Goal: Use online tool/utility: Utilize a website feature to perform a specific function

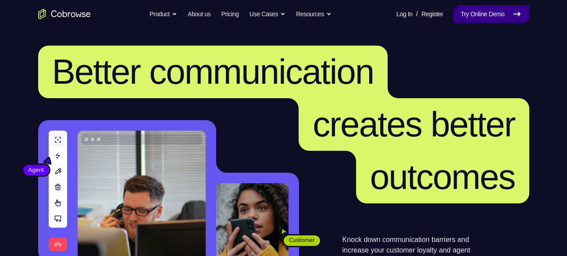
click at [480, 12] on link "Try Online Demo" at bounding box center [491, 14] width 75 height 18
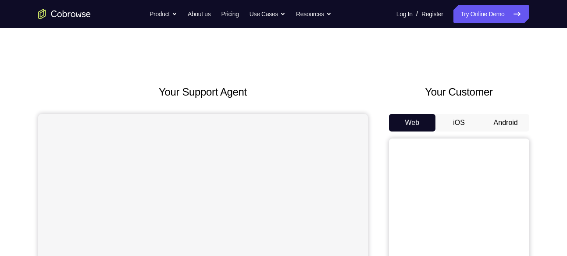
click at [502, 120] on button "Android" at bounding box center [506, 123] width 47 height 18
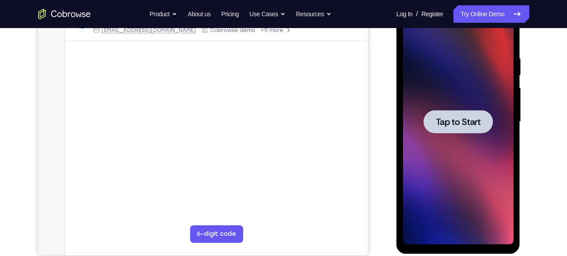
scroll to position [153, 0]
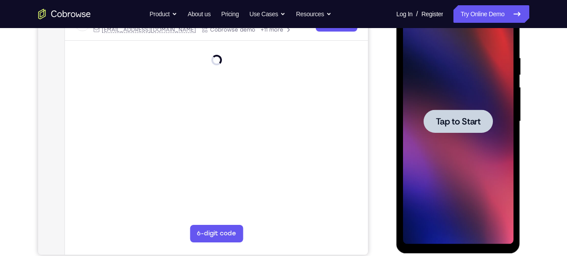
click at [473, 156] on div at bounding box center [458, 122] width 111 height 246
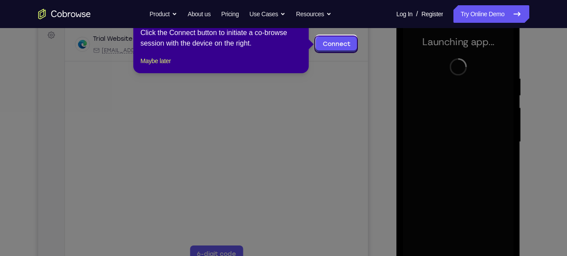
scroll to position [136, 0]
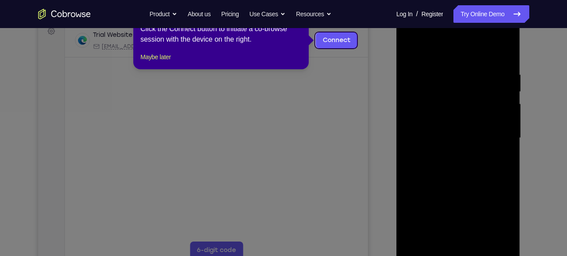
click at [384, 114] on icon at bounding box center [287, 128] width 574 height 256
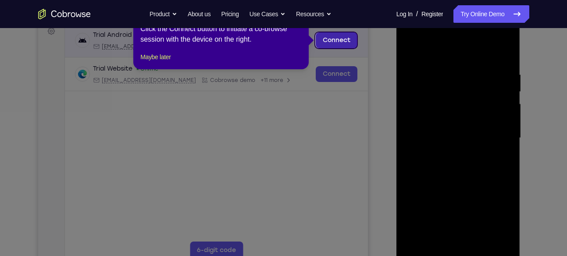
click at [335, 43] on link "Connect" at bounding box center [336, 40] width 42 height 16
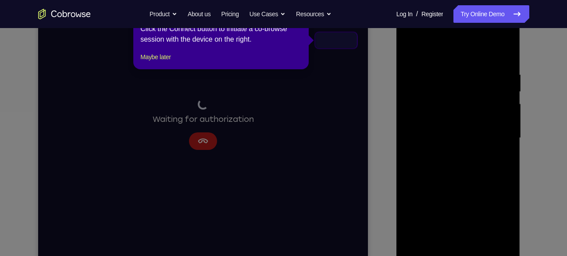
click at [391, 101] on icon at bounding box center [287, 128] width 574 height 256
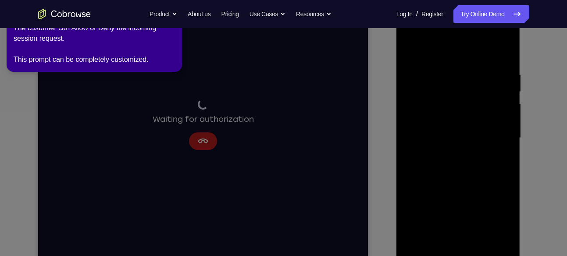
click at [530, 91] on icon at bounding box center [284, 126] width 577 height 260
click at [469, 17] on link "Try Online Demo" at bounding box center [491, 14] width 75 height 18
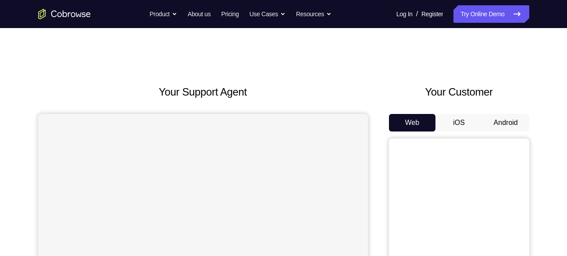
click at [506, 120] on button "Android" at bounding box center [506, 123] width 47 height 18
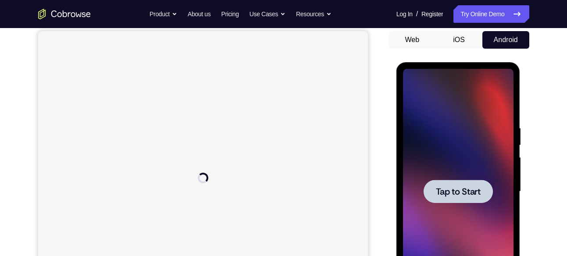
click at [474, 158] on div at bounding box center [458, 192] width 111 height 246
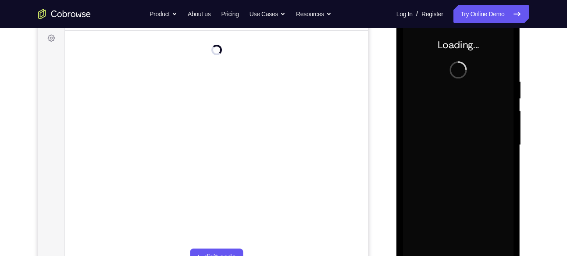
scroll to position [139, 0]
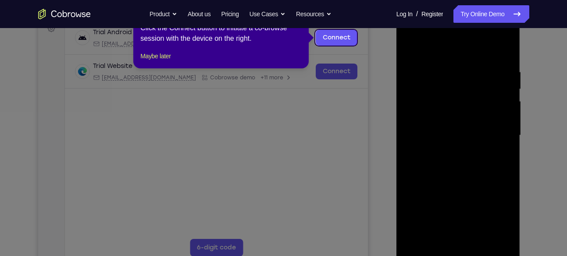
click at [457, 251] on icon at bounding box center [287, 128] width 574 height 256
click at [152, 61] on button "Maybe later" at bounding box center [155, 56] width 30 height 11
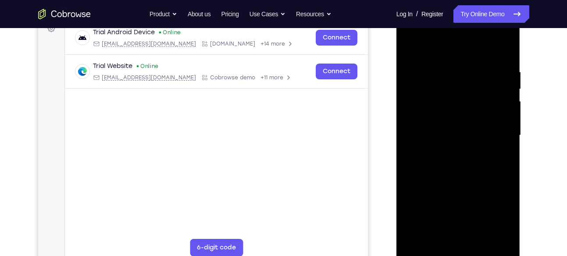
click at [458, 252] on div at bounding box center [458, 136] width 111 height 246
click at [498, 211] on div at bounding box center [458, 136] width 111 height 246
click at [449, 54] on div at bounding box center [458, 136] width 111 height 246
click at [492, 128] on div at bounding box center [458, 136] width 111 height 246
click at [450, 151] on div at bounding box center [458, 136] width 111 height 246
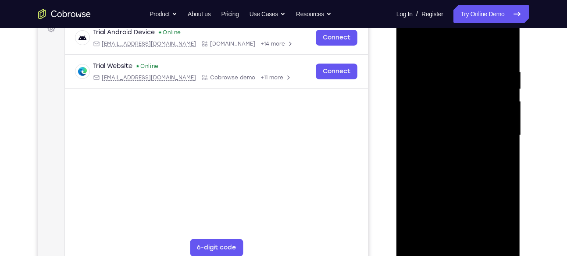
click at [455, 128] on div at bounding box center [458, 136] width 111 height 246
click at [463, 120] on div at bounding box center [458, 136] width 111 height 246
click at [461, 133] on div at bounding box center [458, 136] width 111 height 246
click at [459, 165] on div at bounding box center [458, 136] width 111 height 246
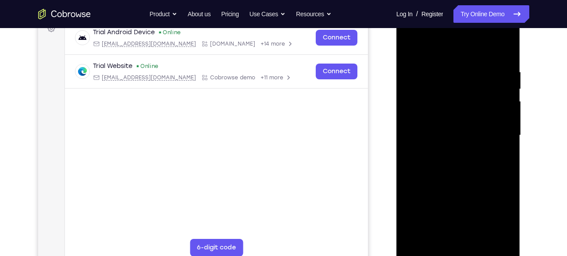
click at [459, 159] on div at bounding box center [458, 136] width 111 height 246
click at [458, 172] on div at bounding box center [458, 136] width 111 height 246
click at [505, 236] on div at bounding box center [458, 136] width 111 height 246
click at [474, 66] on div at bounding box center [458, 136] width 111 height 246
click at [501, 124] on div at bounding box center [458, 136] width 111 height 246
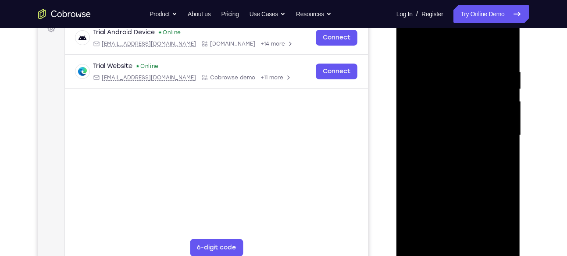
click at [505, 133] on div at bounding box center [458, 136] width 111 height 246
click at [506, 135] on div at bounding box center [458, 136] width 111 height 246
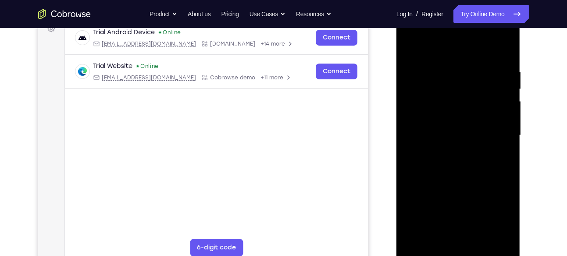
drag, startPoint x: 506, startPoint y: 135, endPoint x: 412, endPoint y: 154, distance: 95.7
click at [412, 154] on div at bounding box center [458, 136] width 111 height 246
click at [495, 150] on div at bounding box center [458, 136] width 111 height 246
click at [504, 138] on div at bounding box center [458, 136] width 111 height 246
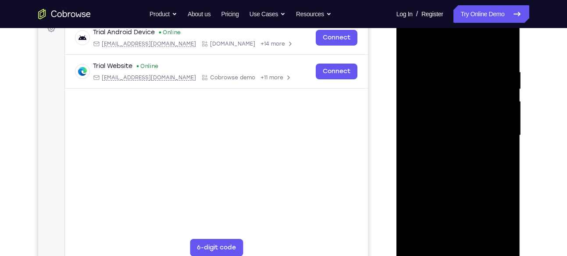
click at [504, 138] on div at bounding box center [458, 136] width 111 height 246
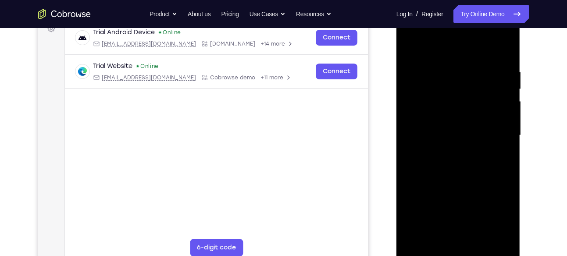
click at [504, 138] on div at bounding box center [458, 136] width 111 height 246
drag, startPoint x: 504, startPoint y: 138, endPoint x: 408, endPoint y: 143, distance: 96.6
click at [408, 143] on div at bounding box center [458, 136] width 111 height 246
drag, startPoint x: 497, startPoint y: 123, endPoint x: 433, endPoint y: 125, distance: 63.2
click at [433, 125] on div at bounding box center [458, 136] width 111 height 246
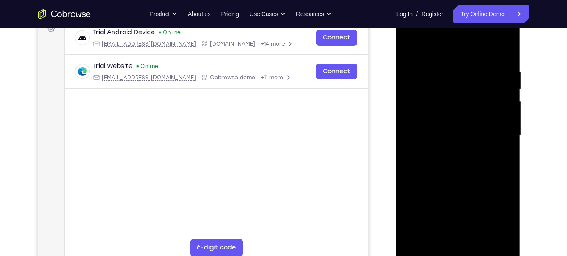
click at [508, 129] on div at bounding box center [458, 136] width 111 height 246
click at [503, 48] on div at bounding box center [458, 136] width 111 height 246
drag, startPoint x: 462, startPoint y: 164, endPoint x: 461, endPoint y: 110, distance: 53.5
click at [461, 110] on div at bounding box center [458, 136] width 111 height 246
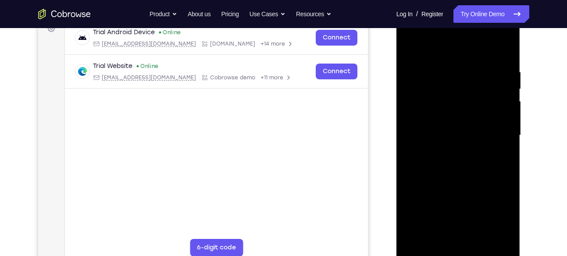
click at [508, 125] on div at bounding box center [458, 136] width 111 height 246
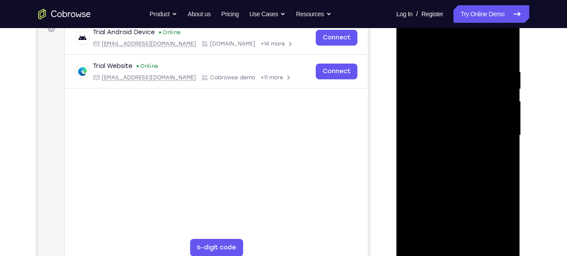
click at [508, 125] on div at bounding box center [458, 136] width 111 height 246
drag, startPoint x: 480, startPoint y: 166, endPoint x: 483, endPoint y: 105, distance: 60.6
click at [483, 105] on div at bounding box center [458, 136] width 111 height 246
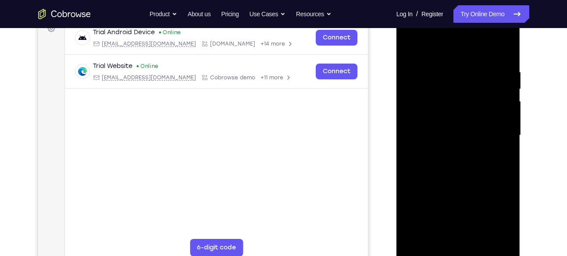
drag, startPoint x: 466, startPoint y: 181, endPoint x: 454, endPoint y: 117, distance: 65.2
click at [454, 117] on div at bounding box center [458, 136] width 111 height 246
drag, startPoint x: 462, startPoint y: 190, endPoint x: 469, endPoint y: 120, distance: 70.9
click at [469, 120] on div at bounding box center [458, 136] width 111 height 246
drag, startPoint x: 470, startPoint y: 173, endPoint x: 478, endPoint y: 96, distance: 77.7
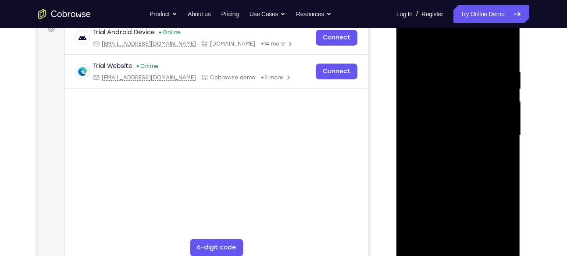
click at [478, 96] on div at bounding box center [458, 136] width 111 height 246
drag, startPoint x: 462, startPoint y: 189, endPoint x: 463, endPoint y: 140, distance: 48.7
click at [463, 140] on div at bounding box center [458, 136] width 111 height 246
click at [507, 97] on div at bounding box center [458, 136] width 111 height 246
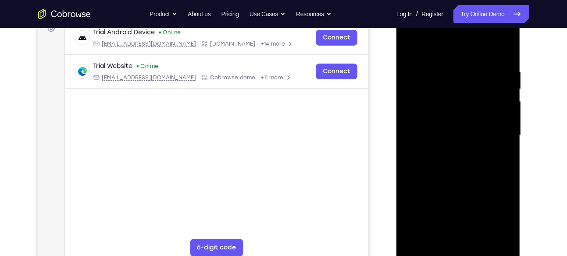
drag, startPoint x: 478, startPoint y: 183, endPoint x: 455, endPoint y: 70, distance: 115.2
click at [455, 70] on div at bounding box center [458, 136] width 111 height 246
drag, startPoint x: 447, startPoint y: 159, endPoint x: 444, endPoint y: 107, distance: 52.3
click at [444, 107] on div at bounding box center [458, 136] width 111 height 246
click at [509, 133] on div at bounding box center [458, 136] width 111 height 246
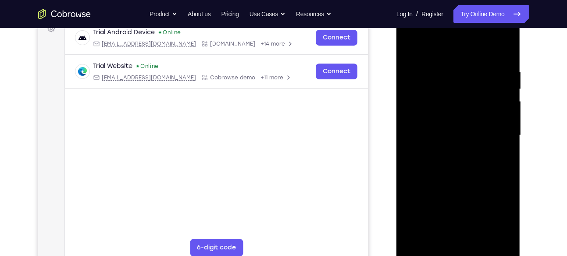
click at [509, 133] on div at bounding box center [458, 136] width 111 height 246
drag, startPoint x: 466, startPoint y: 212, endPoint x: 454, endPoint y: 89, distance: 123.9
click at [454, 89] on div at bounding box center [458, 136] width 111 height 246
drag, startPoint x: 458, startPoint y: 178, endPoint x: 461, endPoint y: 66, distance: 111.9
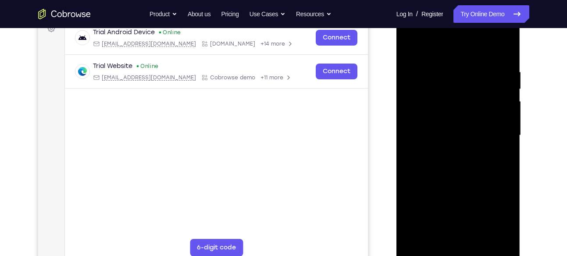
click at [461, 66] on div at bounding box center [458, 136] width 111 height 246
drag, startPoint x: 473, startPoint y: 172, endPoint x: 454, endPoint y: 67, distance: 106.5
click at [454, 67] on div at bounding box center [458, 136] width 111 height 246
drag, startPoint x: 460, startPoint y: 138, endPoint x: 463, endPoint y: 53, distance: 85.6
click at [463, 53] on div at bounding box center [458, 136] width 111 height 246
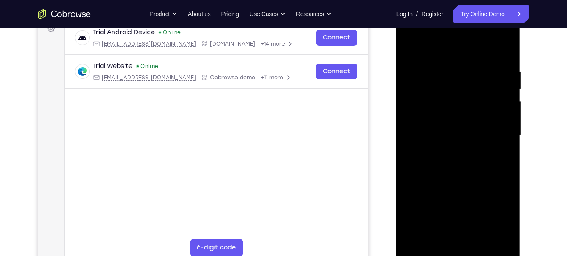
drag, startPoint x: 463, startPoint y: 172, endPoint x: 463, endPoint y: 79, distance: 93.9
click at [463, 79] on div at bounding box center [458, 136] width 111 height 246
drag, startPoint x: 461, startPoint y: 180, endPoint x: 458, endPoint y: 111, distance: 68.5
click at [458, 111] on div at bounding box center [458, 136] width 111 height 246
drag, startPoint x: 458, startPoint y: 184, endPoint x: 451, endPoint y: 75, distance: 109.5
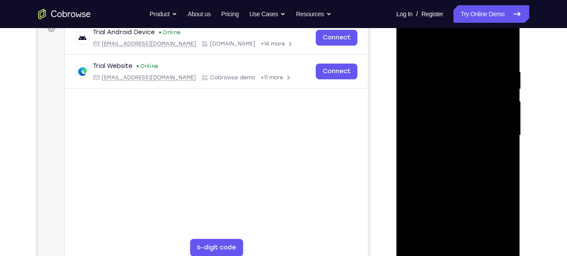
click at [451, 75] on div at bounding box center [458, 136] width 111 height 246
drag, startPoint x: 458, startPoint y: 149, endPoint x: 458, endPoint y: 51, distance: 97.8
click at [458, 51] on div at bounding box center [458, 136] width 111 height 246
drag, startPoint x: 463, startPoint y: 190, endPoint x: 476, endPoint y: 81, distance: 110.0
click at [476, 81] on div at bounding box center [458, 136] width 111 height 246
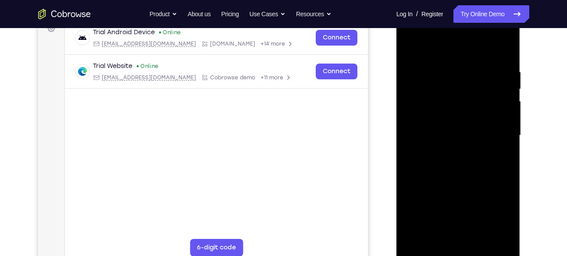
drag, startPoint x: 473, startPoint y: 161, endPoint x: 467, endPoint y: 89, distance: 72.7
click at [467, 89] on div at bounding box center [458, 136] width 111 height 246
click at [480, 237] on div at bounding box center [458, 136] width 111 height 246
click at [464, 181] on div at bounding box center [458, 136] width 111 height 246
click at [441, 56] on div at bounding box center [458, 136] width 111 height 246
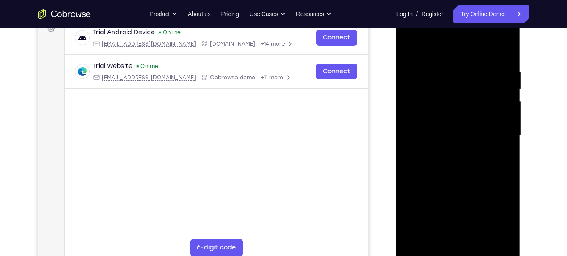
click at [431, 78] on div at bounding box center [458, 136] width 111 height 246
click at [408, 48] on div at bounding box center [458, 136] width 111 height 246
click at [437, 46] on div at bounding box center [458, 136] width 111 height 246
click at [415, 238] on div at bounding box center [458, 136] width 111 height 246
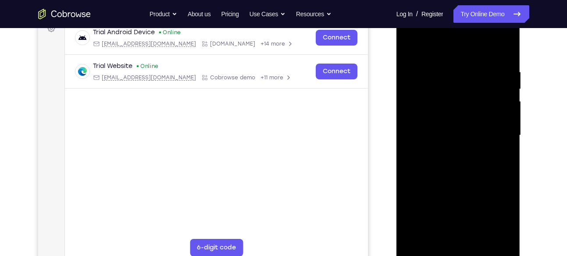
drag, startPoint x: 462, startPoint y: 90, endPoint x: 472, endPoint y: 169, distance: 79.6
click at [472, 169] on div at bounding box center [458, 136] width 111 height 246
click at [474, 69] on div at bounding box center [458, 136] width 111 height 246
click at [495, 124] on div at bounding box center [458, 136] width 111 height 246
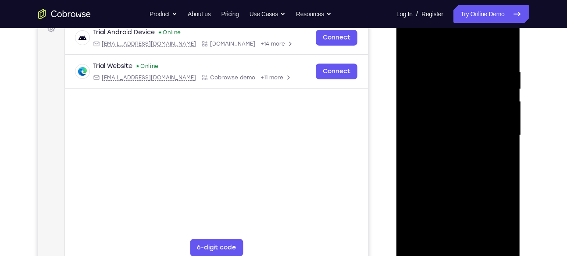
click at [495, 124] on div at bounding box center [458, 136] width 111 height 246
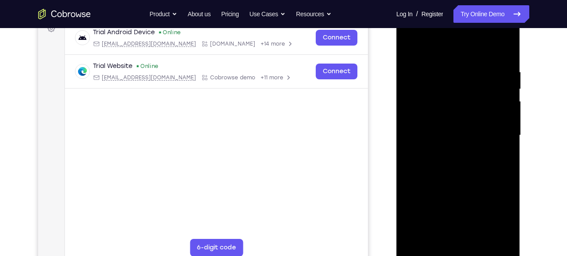
click at [498, 99] on div at bounding box center [458, 136] width 111 height 246
click at [498, 6] on div at bounding box center [459, 6] width 124 height 0
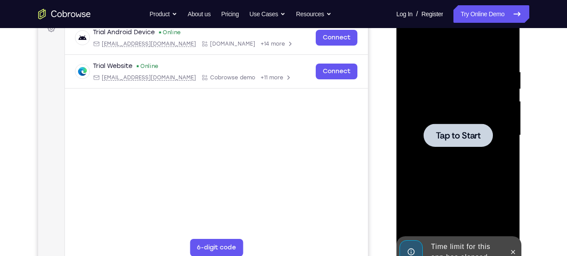
click at [466, 153] on div at bounding box center [458, 136] width 111 height 246
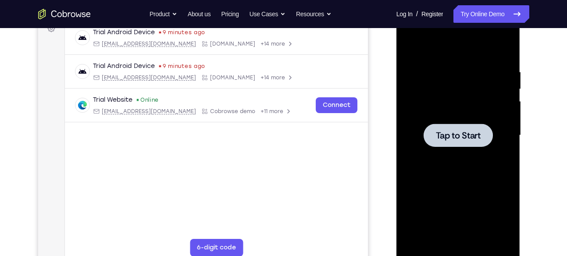
click at [516, 171] on div "Tap to Start" at bounding box center [459, 136] width 124 height 261
click at [449, 156] on div at bounding box center [458, 136] width 111 height 246
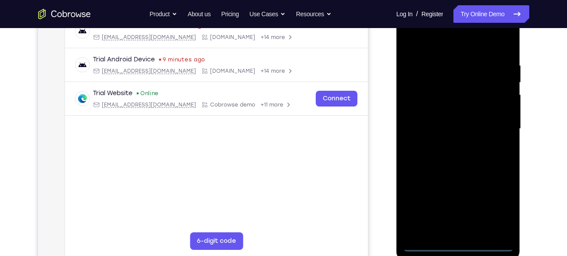
scroll to position [146, 0]
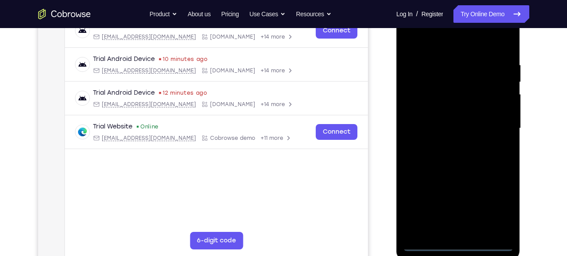
click at [457, 242] on div at bounding box center [458, 129] width 111 height 246
click at [498, 204] on div at bounding box center [458, 129] width 111 height 246
click at [440, 43] on div at bounding box center [458, 129] width 111 height 246
click at [422, 102] on div at bounding box center [458, 129] width 111 height 246
click at [445, 128] on div at bounding box center [458, 129] width 111 height 246
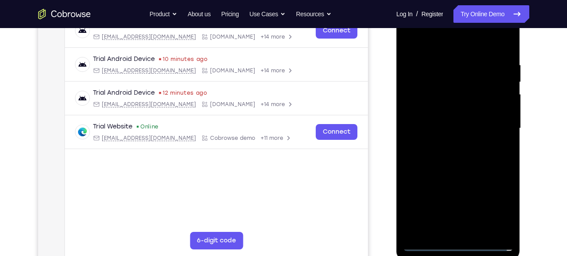
click at [448, 124] on div at bounding box center [458, 129] width 111 height 246
click at [457, 122] on div at bounding box center [458, 129] width 111 height 246
click at [461, 140] on div at bounding box center [458, 129] width 111 height 246
click at [459, 148] on div at bounding box center [458, 129] width 111 height 246
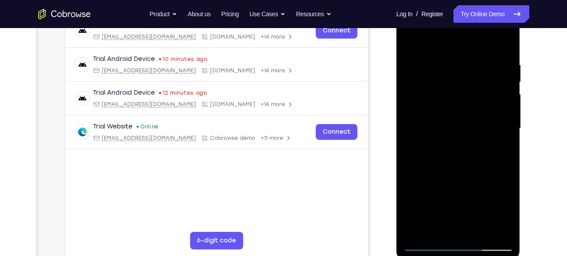
click at [490, 210] on div at bounding box center [458, 129] width 111 height 246
click at [491, 213] on div at bounding box center [458, 129] width 111 height 246
click at [506, 211] on div at bounding box center [458, 129] width 111 height 246
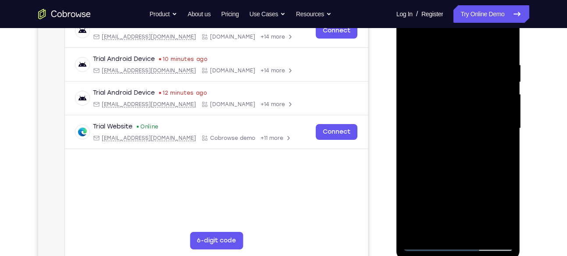
click at [506, 211] on div at bounding box center [458, 129] width 111 height 246
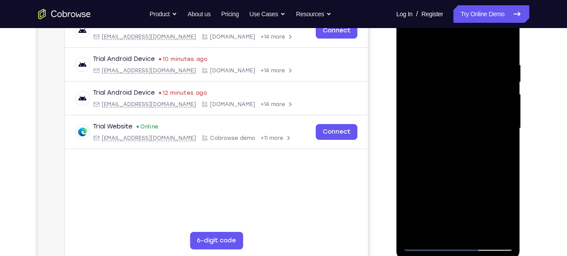
click at [506, 211] on div at bounding box center [458, 129] width 111 height 246
click at [492, 214] on div at bounding box center [458, 129] width 111 height 246
click at [495, 179] on div at bounding box center [458, 129] width 111 height 246
click at [474, 166] on div at bounding box center [458, 129] width 111 height 246
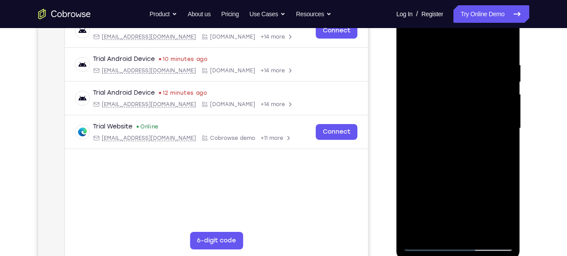
click at [413, 196] on div at bounding box center [458, 129] width 111 height 246
click at [491, 215] on div at bounding box center [458, 129] width 111 height 246
click at [431, 179] on div at bounding box center [458, 129] width 111 height 246
click at [437, 194] on div at bounding box center [458, 129] width 111 height 246
click at [475, 167] on div at bounding box center [458, 129] width 111 height 246
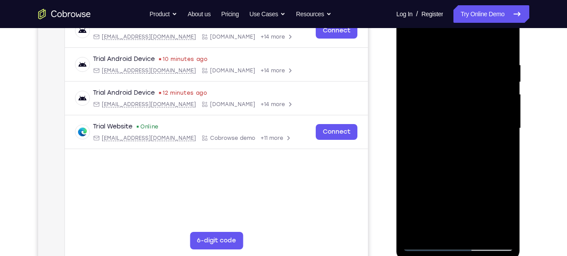
click at [498, 183] on div at bounding box center [458, 129] width 111 height 246
click at [425, 198] on div at bounding box center [458, 129] width 111 height 246
click at [415, 198] on div at bounding box center [458, 129] width 111 height 246
click at [493, 212] on div at bounding box center [458, 129] width 111 height 246
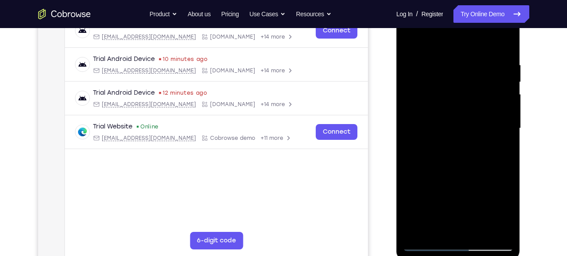
click at [455, 137] on div at bounding box center [458, 129] width 111 height 246
click at [461, 150] on div at bounding box center [458, 129] width 111 height 246
click at [426, 242] on div at bounding box center [458, 129] width 111 height 246
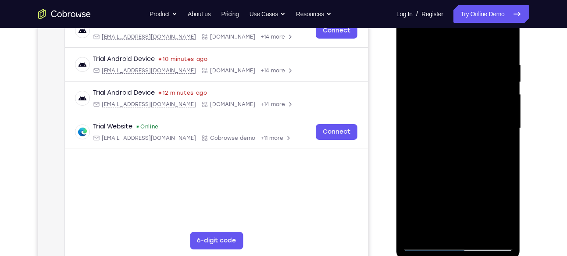
click at [426, 242] on div at bounding box center [458, 129] width 111 height 246
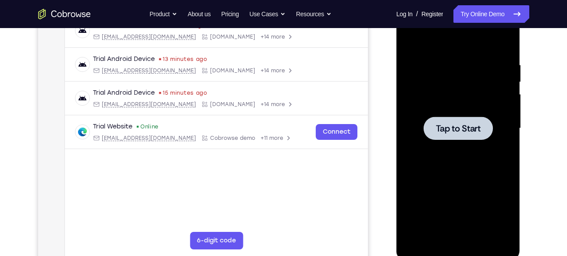
click at [410, 122] on div at bounding box center [458, 129] width 111 height 246
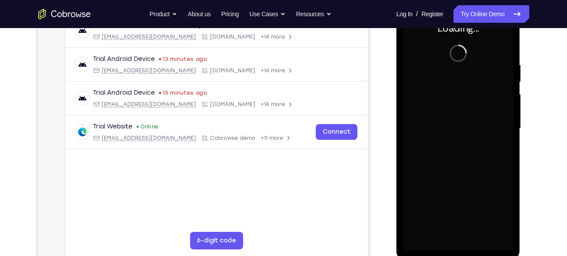
click at [457, 119] on div at bounding box center [458, 129] width 111 height 246
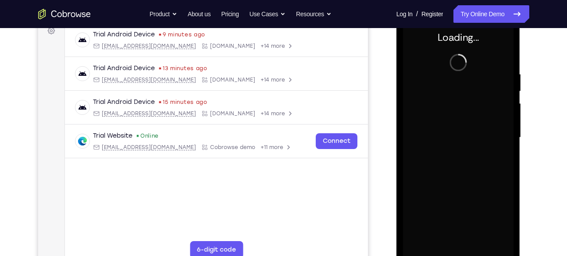
scroll to position [136, 0]
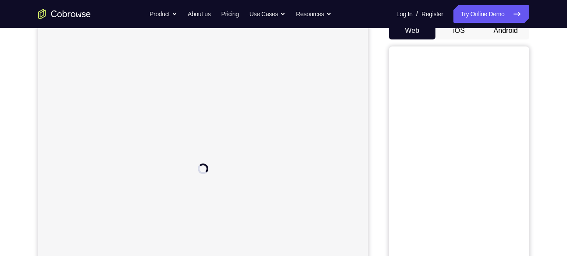
scroll to position [92, 0]
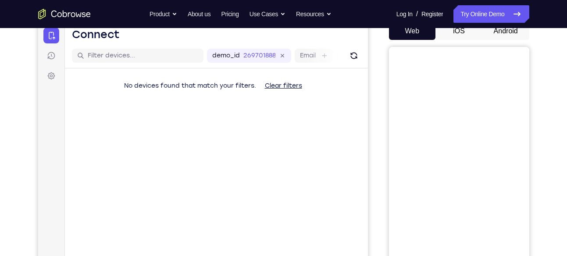
click at [504, 32] on button "Android" at bounding box center [506, 31] width 47 height 18
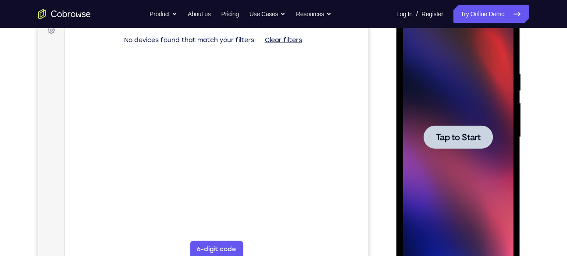
scroll to position [138, 0]
click at [425, 124] on div at bounding box center [458, 137] width 111 height 246
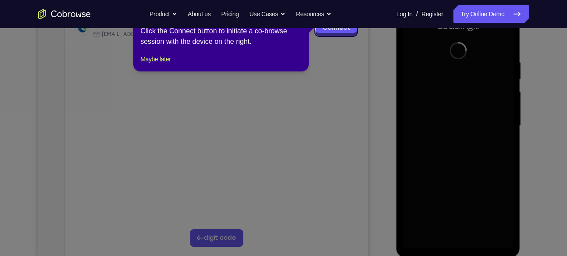
scroll to position [152, 0]
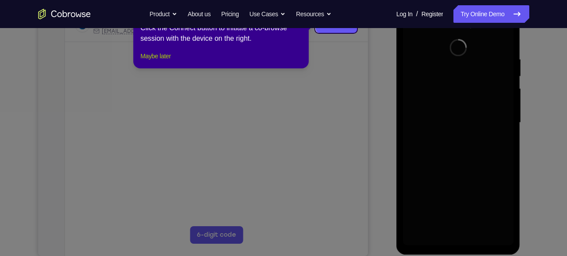
click at [168, 61] on button "Maybe later" at bounding box center [155, 56] width 30 height 11
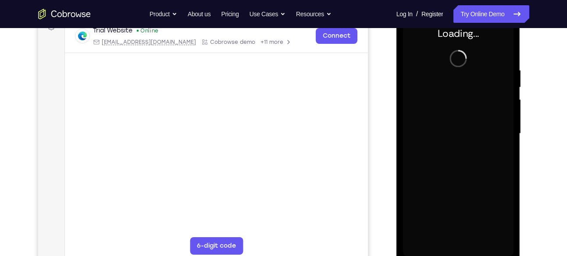
scroll to position [140, 0]
click at [403, 129] on div "Loading..." at bounding box center [459, 135] width 124 height 261
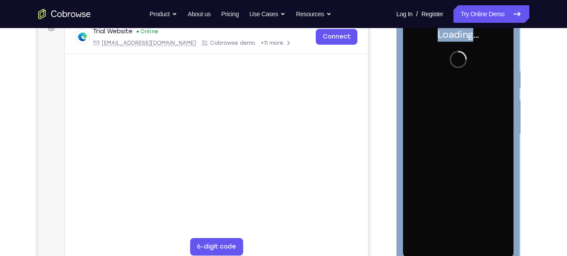
click at [403, 129] on div "Loading..." at bounding box center [459, 135] width 124 height 261
drag, startPoint x: 403, startPoint y: 129, endPoint x: 458, endPoint y: 155, distance: 61.6
click at [458, 155] on div at bounding box center [458, 135] width 111 height 246
click at [401, 153] on div "Loading..." at bounding box center [459, 135] width 124 height 261
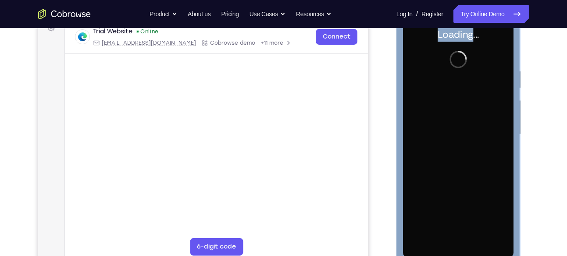
click at [401, 153] on div "Loading..." at bounding box center [459, 135] width 124 height 261
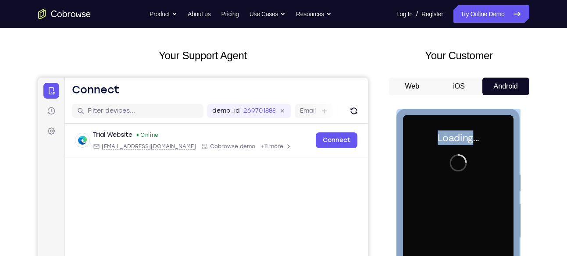
scroll to position [36, 0]
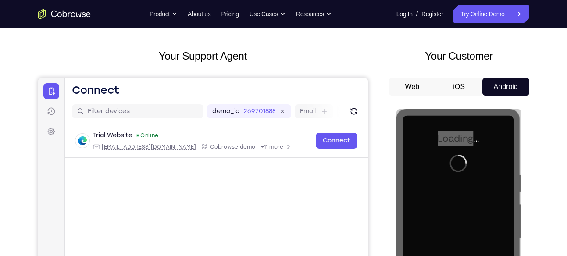
click at [455, 86] on button "iOS" at bounding box center [459, 87] width 47 height 18
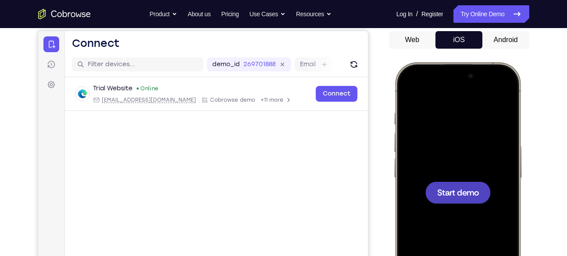
scroll to position [0, 0]
click at [474, 164] on div at bounding box center [457, 192] width 115 height 251
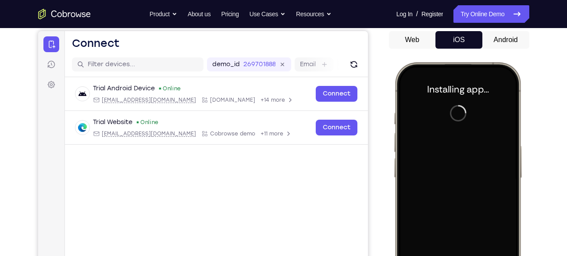
click at [505, 40] on button "Android" at bounding box center [506, 40] width 47 height 18
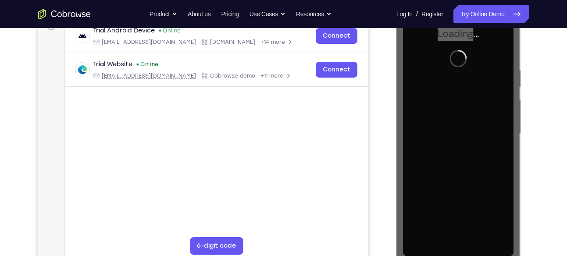
scroll to position [141, 0]
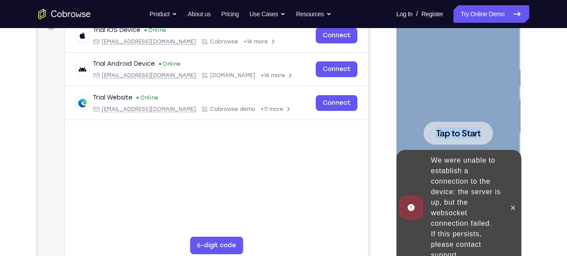
click at [438, 100] on div at bounding box center [458, 134] width 111 height 246
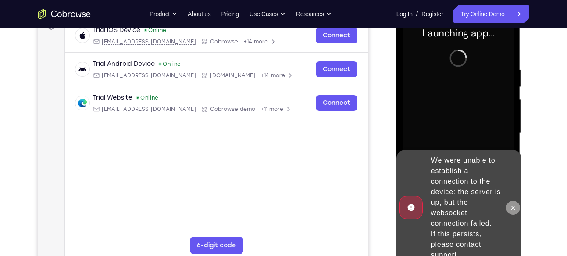
click at [513, 210] on icon at bounding box center [513, 207] width 7 height 7
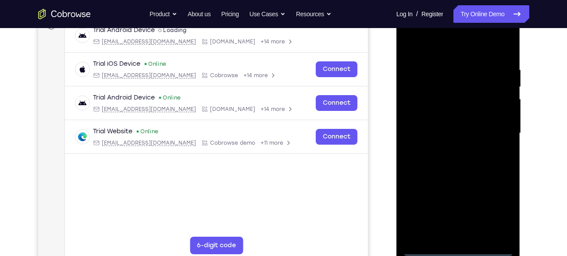
click at [459, 250] on div at bounding box center [458, 134] width 111 height 246
click at [494, 215] on div at bounding box center [458, 134] width 111 height 246
click at [453, 43] on div at bounding box center [458, 134] width 111 height 246
click at [493, 127] on div at bounding box center [458, 134] width 111 height 246
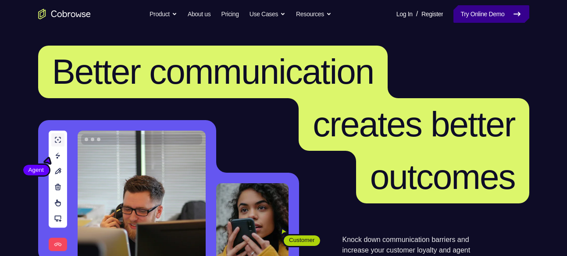
drag, startPoint x: 0, startPoint y: 0, endPoint x: 455, endPoint y: 11, distance: 455.5
click at [455, 11] on link "Try Online Demo" at bounding box center [491, 14] width 75 height 18
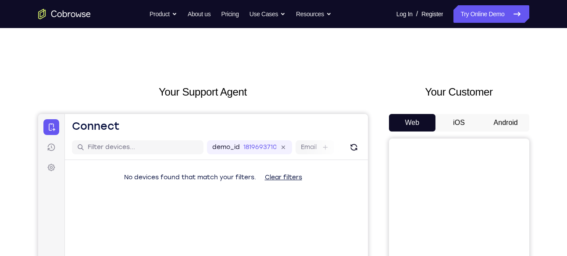
click at [503, 120] on button "Android" at bounding box center [506, 123] width 47 height 18
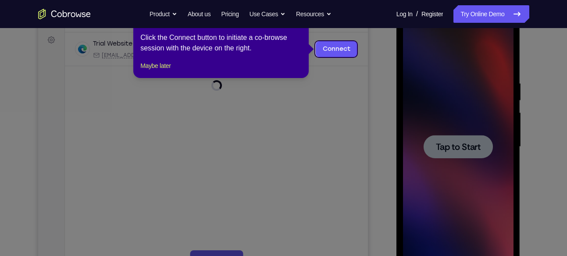
click at [443, 144] on icon at bounding box center [287, 128] width 574 height 256
click at [171, 71] on button "Maybe later" at bounding box center [155, 66] width 30 height 11
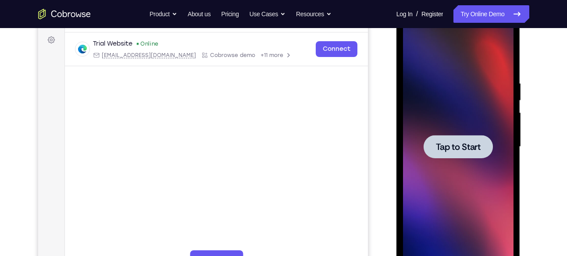
scroll to position [114, 0]
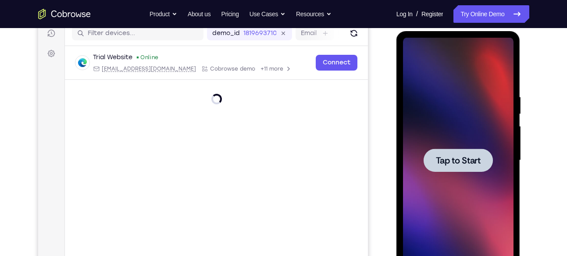
click at [473, 189] on div at bounding box center [458, 161] width 111 height 246
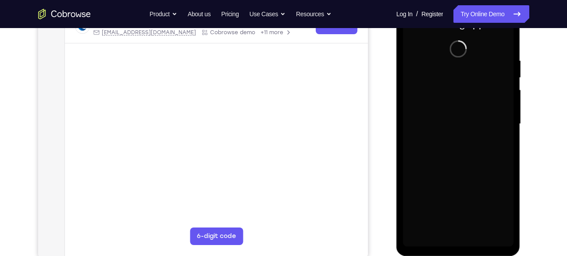
scroll to position [151, 0]
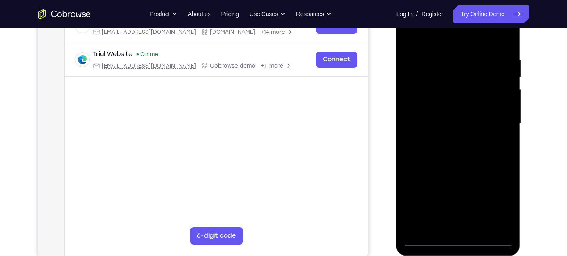
click at [459, 240] on div at bounding box center [458, 124] width 111 height 246
click at [494, 200] on div at bounding box center [458, 124] width 111 height 246
click at [458, 39] on div at bounding box center [458, 124] width 111 height 246
click at [496, 118] on div at bounding box center [458, 124] width 111 height 246
click at [447, 136] on div at bounding box center [458, 124] width 111 height 246
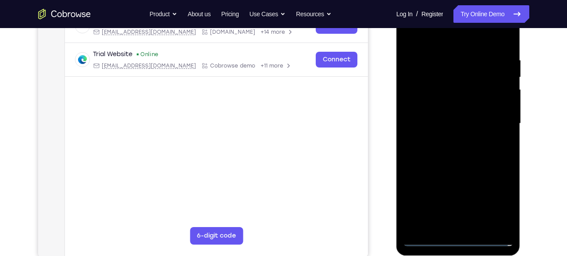
click at [448, 108] on div at bounding box center [458, 124] width 111 height 246
click at [451, 122] on div at bounding box center [458, 124] width 111 height 246
click at [461, 123] on div at bounding box center [458, 124] width 111 height 246
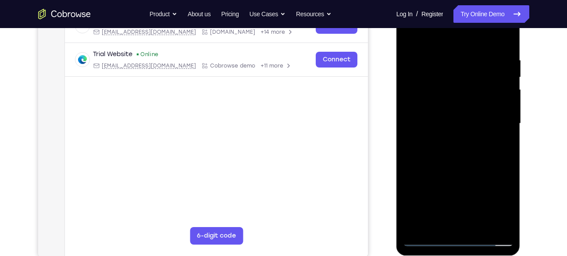
click at [454, 161] on div at bounding box center [458, 124] width 111 height 246
click at [473, 60] on div at bounding box center [458, 124] width 111 height 246
click at [504, 116] on div at bounding box center [458, 124] width 111 height 246
click at [499, 110] on div at bounding box center [458, 124] width 111 height 246
click at [504, 113] on div at bounding box center [458, 124] width 111 height 246
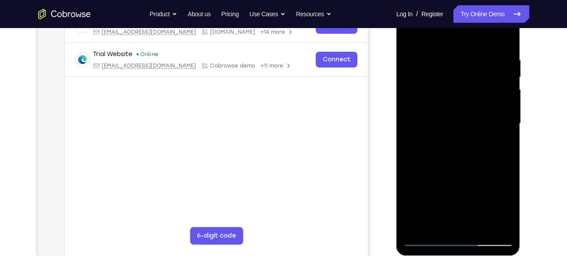
click at [499, 117] on div at bounding box center [458, 124] width 111 height 246
click at [499, 99] on div at bounding box center [458, 124] width 111 height 246
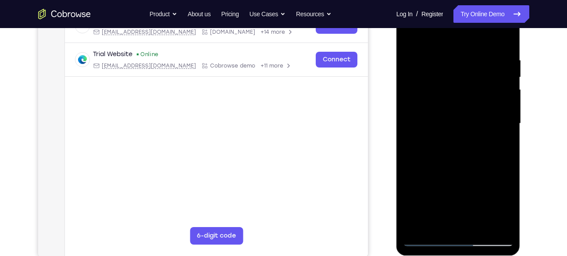
click at [499, 99] on div at bounding box center [458, 124] width 111 height 246
click at [505, 101] on div at bounding box center [458, 124] width 111 height 246
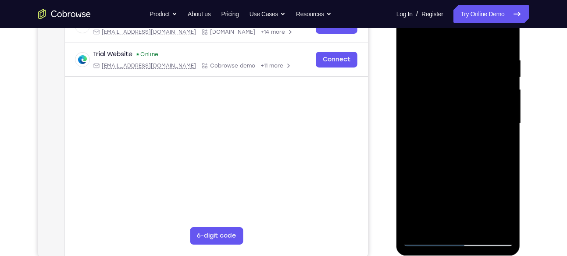
click at [505, 101] on div at bounding box center [458, 124] width 111 height 246
drag, startPoint x: 505, startPoint y: 101, endPoint x: 374, endPoint y: 119, distance: 131.9
click at [397, 119] on html "Online web based iOS Simulators and Android Emulators. Run iPhone, iPad, Mobile…" at bounding box center [459, 125] width 125 height 263
drag, startPoint x: 494, startPoint y: 107, endPoint x: 382, endPoint y: 115, distance: 112.6
click at [397, 115] on html "Online web based iOS Simulators and Android Emulators. Run iPhone, iPad, Mobile…" at bounding box center [459, 125] width 125 height 263
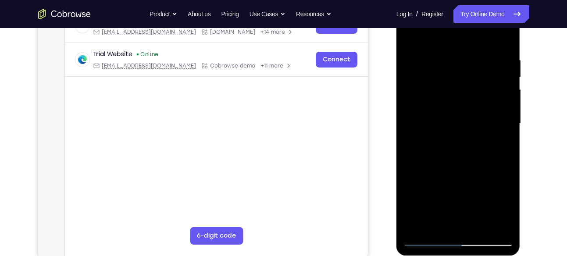
click at [497, 118] on div at bounding box center [458, 124] width 111 height 246
click at [502, 119] on div at bounding box center [458, 124] width 111 height 246
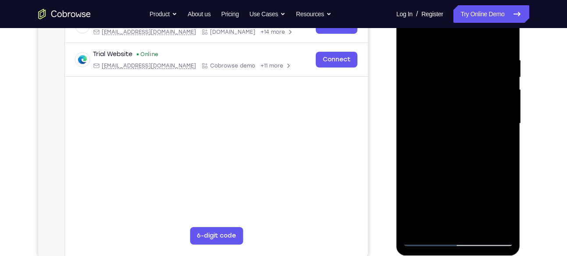
click at [502, 119] on div at bounding box center [458, 124] width 111 height 246
click at [502, 38] on div at bounding box center [458, 124] width 111 height 246
click at [447, 54] on div at bounding box center [458, 124] width 111 height 246
click at [494, 84] on div at bounding box center [458, 124] width 111 height 246
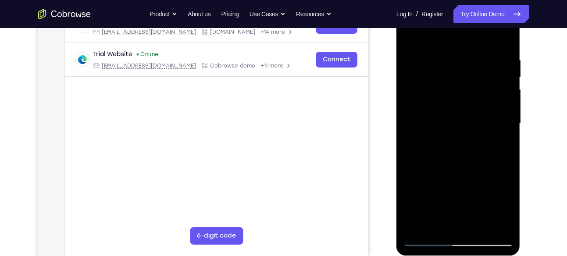
click at [494, 84] on div at bounding box center [458, 124] width 111 height 246
click at [501, 36] on div at bounding box center [458, 124] width 111 height 246
drag, startPoint x: 502, startPoint y: 53, endPoint x: 414, endPoint y: 64, distance: 88.8
click at [414, 64] on div at bounding box center [458, 124] width 111 height 246
drag, startPoint x: 491, startPoint y: 52, endPoint x: 398, endPoint y: 64, distance: 93.4
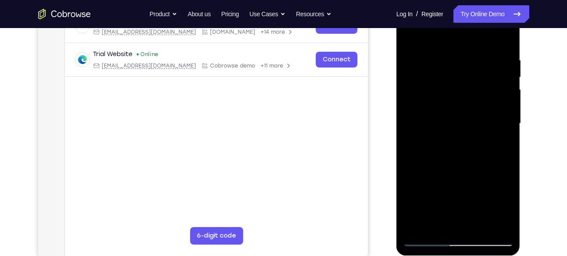
click at [398, 64] on div at bounding box center [459, 124] width 124 height 261
drag, startPoint x: 497, startPoint y: 54, endPoint x: 397, endPoint y: 59, distance: 100.2
click at [397, 59] on div at bounding box center [459, 124] width 124 height 261
drag, startPoint x: 465, startPoint y: 179, endPoint x: 458, endPoint y: 125, distance: 53.5
click at [458, 125] on div at bounding box center [458, 124] width 111 height 246
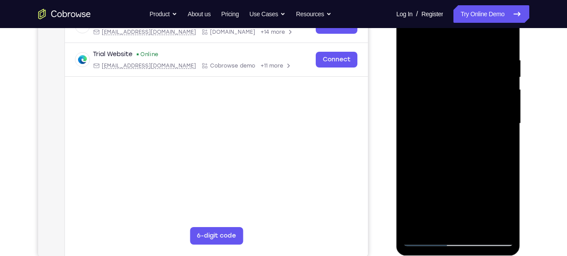
click at [510, 107] on div at bounding box center [458, 124] width 111 height 246
click at [508, 111] on div at bounding box center [458, 124] width 111 height 246
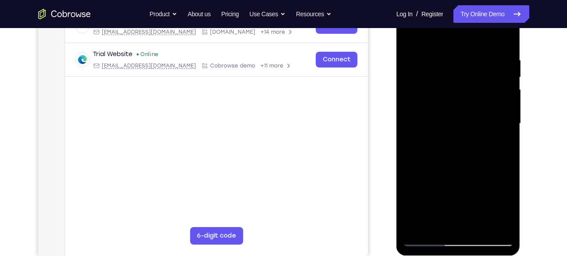
click at [508, 111] on div at bounding box center [458, 124] width 111 height 246
drag, startPoint x: 464, startPoint y: 195, endPoint x: 454, endPoint y: 119, distance: 76.2
click at [454, 119] on div at bounding box center [458, 124] width 111 height 246
drag, startPoint x: 454, startPoint y: 168, endPoint x: 455, endPoint y: 53, distance: 114.5
click at [455, 53] on div at bounding box center [458, 124] width 111 height 246
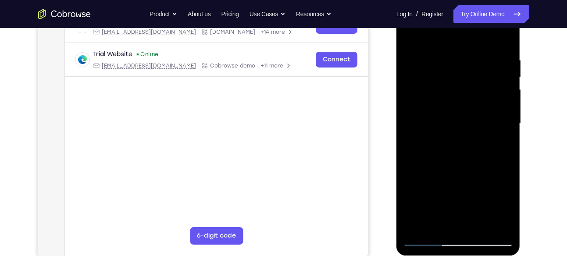
drag, startPoint x: 461, startPoint y: 171, endPoint x: 463, endPoint y: 65, distance: 106.2
click at [463, 65] on div at bounding box center [458, 124] width 111 height 246
click at [506, 154] on div at bounding box center [458, 124] width 111 height 246
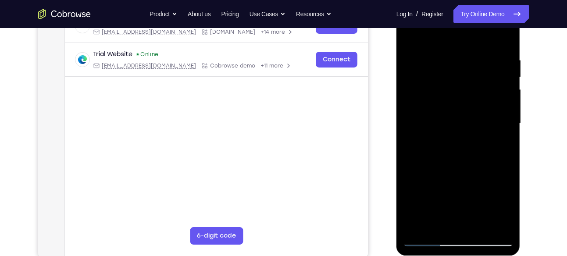
click at [506, 154] on div at bounding box center [458, 124] width 111 height 246
drag, startPoint x: 475, startPoint y: 186, endPoint x: 475, endPoint y: 119, distance: 67.1
click at [475, 119] on div at bounding box center [458, 124] width 111 height 246
drag, startPoint x: 469, startPoint y: 179, endPoint x: 467, endPoint y: 122, distance: 56.2
click at [467, 122] on div at bounding box center [458, 124] width 111 height 246
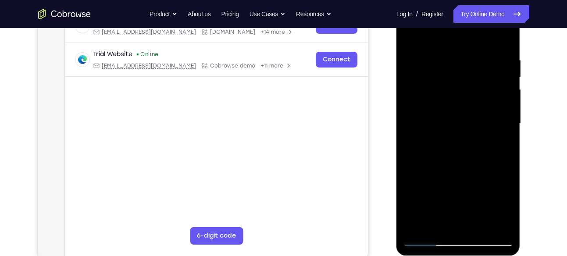
drag, startPoint x: 473, startPoint y: 191, endPoint x: 465, endPoint y: 94, distance: 97.3
click at [465, 94] on div at bounding box center [458, 124] width 111 height 246
drag, startPoint x: 467, startPoint y: 202, endPoint x: 466, endPoint y: 70, distance: 131.6
click at [466, 70] on div at bounding box center [458, 124] width 111 height 246
drag, startPoint x: 462, startPoint y: 172, endPoint x: 460, endPoint y: 56, distance: 115.8
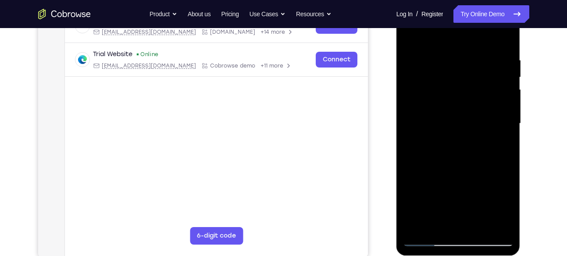
click at [460, 56] on div at bounding box center [458, 124] width 111 height 246
drag, startPoint x: 456, startPoint y: 151, endPoint x: 468, endPoint y: 39, distance: 112.5
click at [468, 39] on div at bounding box center [458, 124] width 111 height 246
click at [459, 225] on div at bounding box center [458, 124] width 111 height 246
click at [482, 228] on div at bounding box center [458, 124] width 111 height 246
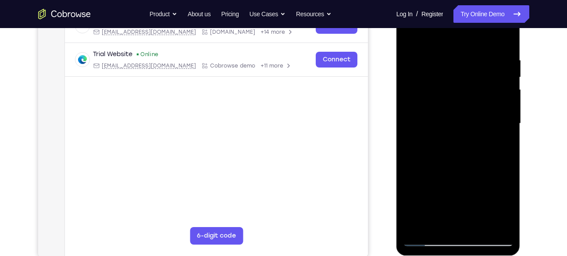
click at [455, 165] on div at bounding box center [458, 124] width 111 height 246
click at [452, 134] on div at bounding box center [458, 124] width 111 height 246
click at [412, 34] on div at bounding box center [458, 124] width 111 height 246
click at [508, 74] on div at bounding box center [458, 124] width 111 height 246
click at [434, 93] on div at bounding box center [458, 124] width 111 height 246
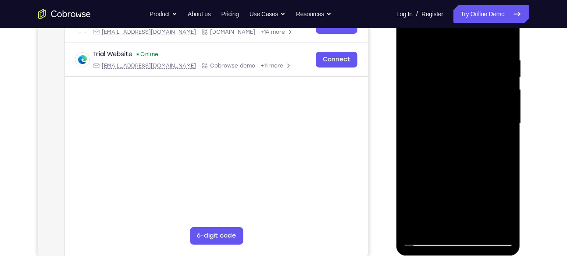
click at [411, 169] on div at bounding box center [458, 124] width 111 height 246
drag, startPoint x: 463, startPoint y: 134, endPoint x: 457, endPoint y: 69, distance: 64.8
click at [457, 69] on div at bounding box center [458, 124] width 111 height 246
click at [434, 223] on div at bounding box center [458, 124] width 111 height 246
click at [418, 225] on div at bounding box center [458, 124] width 111 height 246
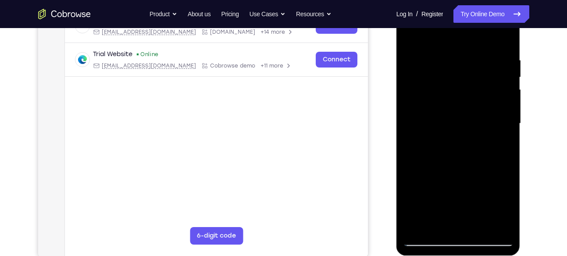
click at [418, 225] on div at bounding box center [458, 124] width 111 height 246
drag, startPoint x: 458, startPoint y: 82, endPoint x: 458, endPoint y: 171, distance: 89.5
click at [458, 171] on div at bounding box center [458, 124] width 111 height 246
click at [507, 161] on div at bounding box center [458, 124] width 111 height 246
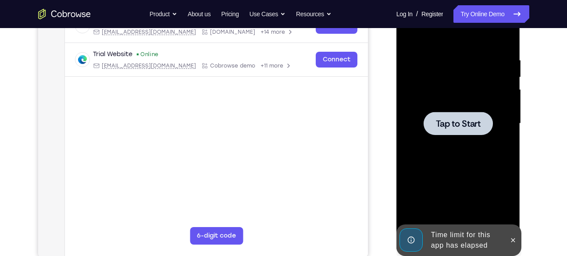
click at [476, 153] on div at bounding box center [458, 124] width 111 height 246
